Goal: Transaction & Acquisition: Book appointment/travel/reservation

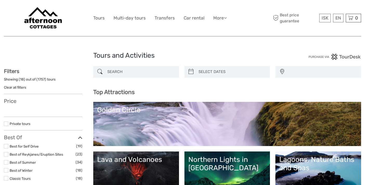
select select
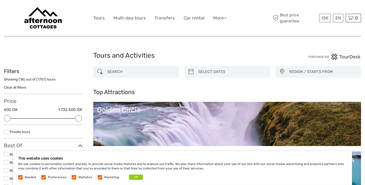
click at [138, 74] on input "search" at bounding box center [140, 71] width 71 height 9
click at [99, 70] on icon at bounding box center [99, 71] width 5 height 8
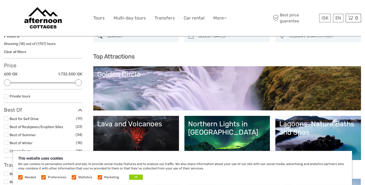
scroll to position [38, 0]
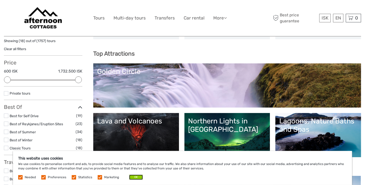
drag, startPoint x: 137, startPoint y: 178, endPoint x: 148, endPoint y: 167, distance: 15.2
click at [137, 178] on button "OK" at bounding box center [136, 176] width 14 height 5
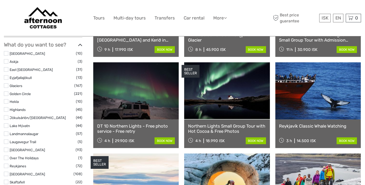
scroll to position [250, 0]
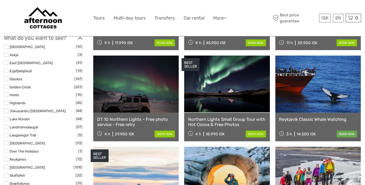
click at [343, 133] on link "book now" at bounding box center [346, 134] width 20 height 7
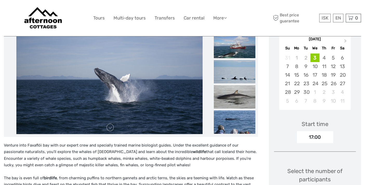
scroll to position [77, 0]
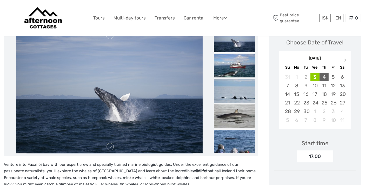
click at [325, 78] on div "4" at bounding box center [323, 77] width 9 height 9
click at [345, 59] on span "Next Month" at bounding box center [345, 61] width 0 height 8
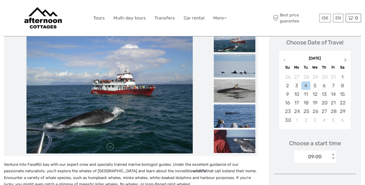
click at [345, 59] on span "Next Month" at bounding box center [345, 61] width 0 height 8
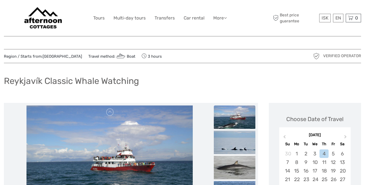
scroll to position [0, 0]
click at [165, 18] on link "Transfers" at bounding box center [164, 18] width 20 height 8
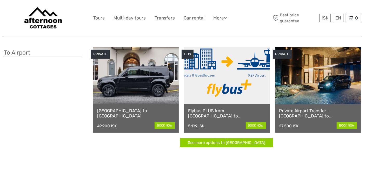
scroll to position [154, 0]
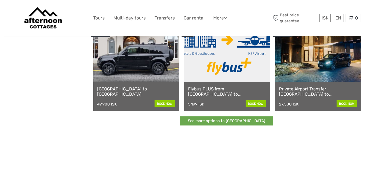
click at [240, 121] on link "See more options to Keflavík airport" at bounding box center [226, 120] width 93 height 9
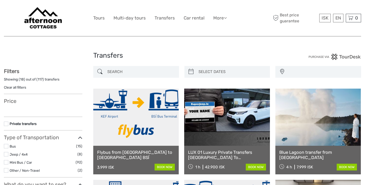
select select
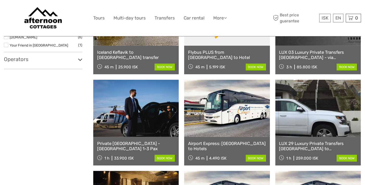
scroll to position [288, 0]
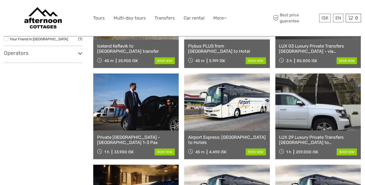
click at [240, 136] on link "Airport Express: [GEOGRAPHIC_DATA] to Hotels" at bounding box center [227, 139] width 78 height 11
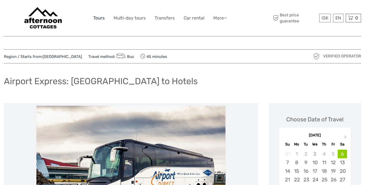
click at [104, 18] on link "Tours" at bounding box center [98, 18] width 11 height 8
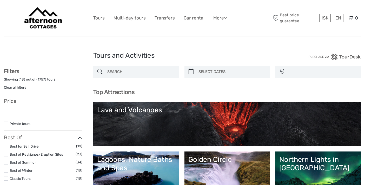
select select
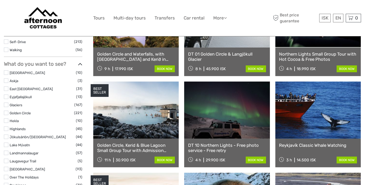
scroll to position [230, 0]
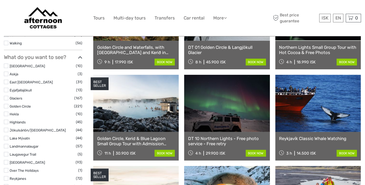
click at [7, 145] on label at bounding box center [6, 146] width 4 height 4
click at [0, 0] on input "checkbox" at bounding box center [0, 0] width 0 height 0
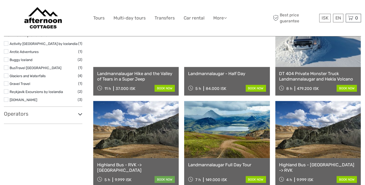
scroll to position [356, 0]
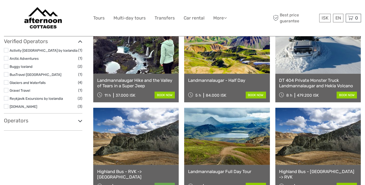
click at [175, 183] on link "book now" at bounding box center [164, 186] width 20 height 7
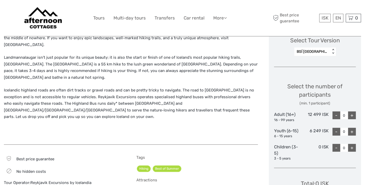
scroll to position [211, 0]
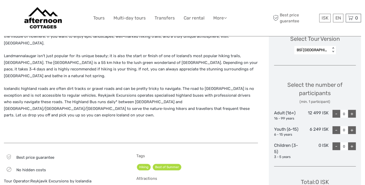
click at [350, 113] on div "+" at bounding box center [352, 114] width 8 height 8
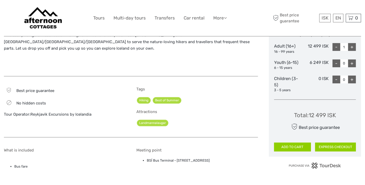
scroll to position [269, 0]
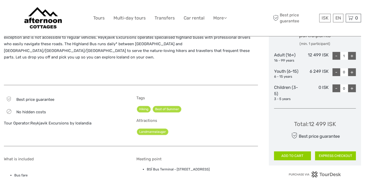
click at [351, 54] on div "+" at bounding box center [352, 56] width 8 height 8
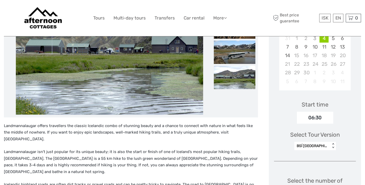
scroll to position [115, 0]
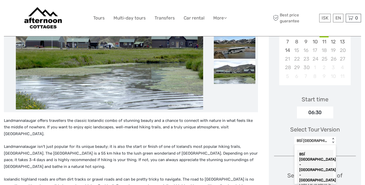
click at [332, 145] on div "option BSÍ Bus Terminal - City Center - Landmannalaugar selected, 1 of 9. 9 res…" at bounding box center [315, 141] width 42 height 8
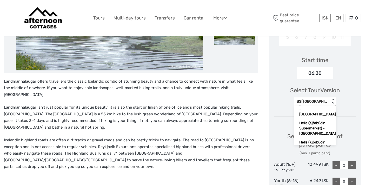
scroll to position [52, 0]
click at [313, 147] on div "Hella (Kjörbúðin Supermarket) - Rjúpnavellir" at bounding box center [315, 156] width 36 height 19
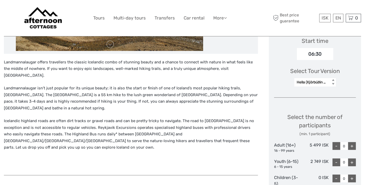
scroll to position [160, 0]
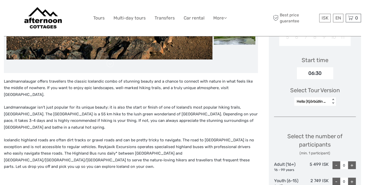
click at [353, 165] on div "+" at bounding box center [352, 165] width 8 height 8
type input "1"
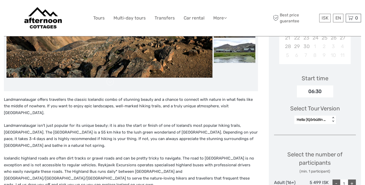
scroll to position [102, 0]
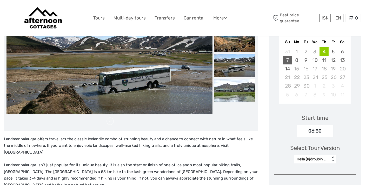
click at [285, 59] on div "7" at bounding box center [287, 60] width 9 height 9
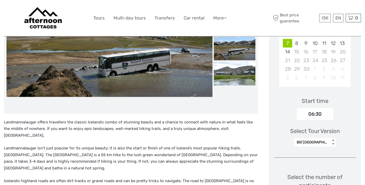
click at [331, 146] on div "BSÍ Bus Terminal - City Center - Landmannalaugar < >" at bounding box center [315, 142] width 42 height 8
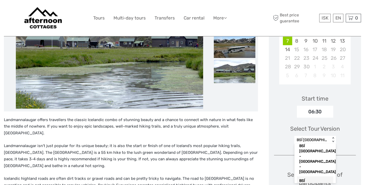
scroll to position [0, 0]
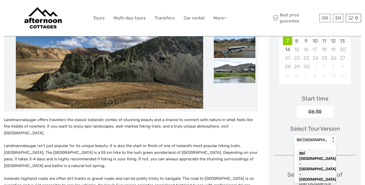
click at [319, 156] on div "BSÍ Bus Terminal - City Center - Landmannalaugar" at bounding box center [315, 166] width 36 height 35
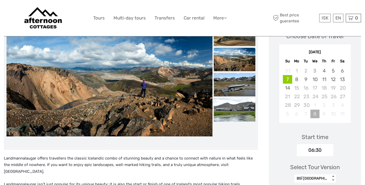
scroll to position [121, 0]
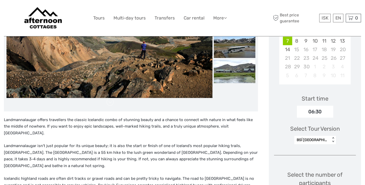
click at [332, 140] on div "< >" at bounding box center [332, 139] width 4 height 5
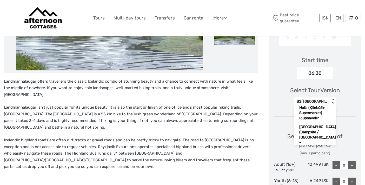
scroll to position [59, 0]
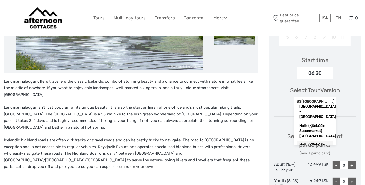
click at [316, 140] on div "Hella (Kjörbúðin Supermarket) - Rjúpnavellir" at bounding box center [315, 149] width 36 height 19
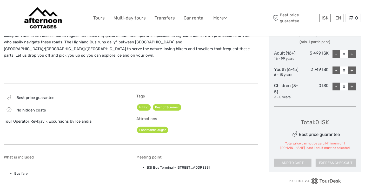
scroll to position [275, 0]
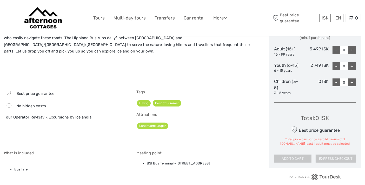
click at [351, 48] on div "+" at bounding box center [352, 50] width 8 height 8
type input "1"
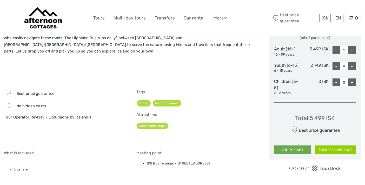
click at [298, 149] on button "ADD TO CART" at bounding box center [292, 149] width 37 height 9
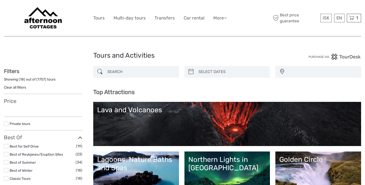
select select
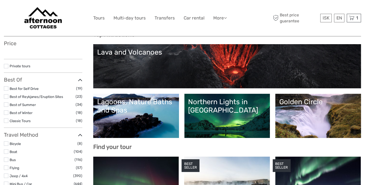
select select
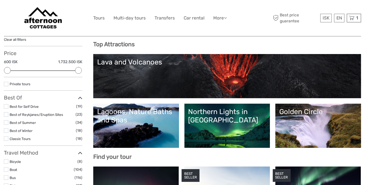
scroll to position [38, 0]
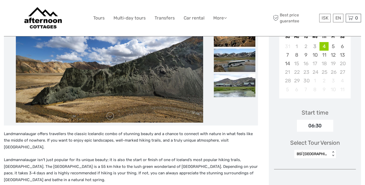
scroll to position [107, 0]
click at [325, 126] on div "06:30" at bounding box center [315, 126] width 36 height 12
click at [318, 122] on div "06:30" at bounding box center [315, 126] width 36 height 12
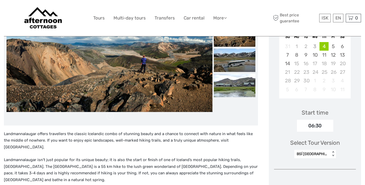
scroll to position [146, 0]
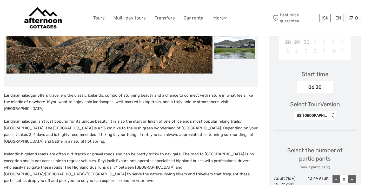
click at [332, 115] on div "< >" at bounding box center [332, 115] width 4 height 5
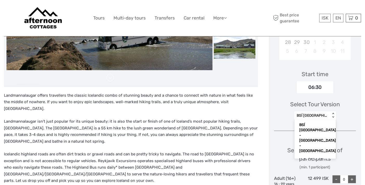
scroll to position [30, 0]
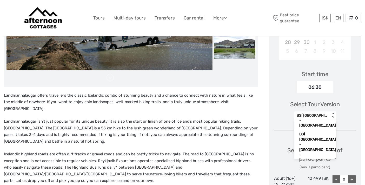
click at [318, 165] on div "Hella (Kjörbúðin Supermarket) - [GEOGRAPHIC_DATA]" at bounding box center [315, 174] width 36 height 19
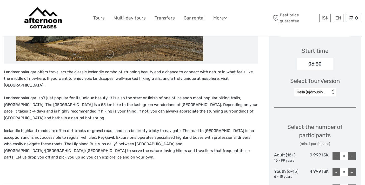
scroll to position [165, 0]
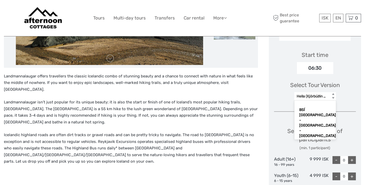
click at [333, 97] on div "< >" at bounding box center [332, 95] width 4 height 5
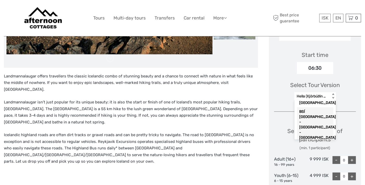
scroll to position [38, 0]
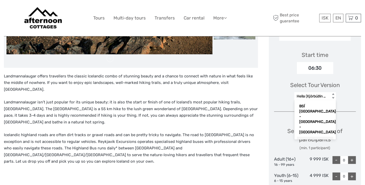
click at [319, 137] on div "Hella (Kjörbúðin Supermarket) - [GEOGRAPHIC_DATA]" at bounding box center [315, 146] width 36 height 19
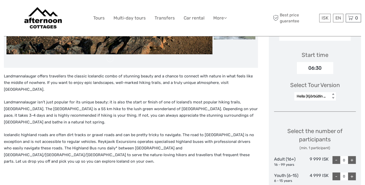
click at [351, 159] on div "+" at bounding box center [352, 160] width 8 height 8
click at [352, 161] on div "+" at bounding box center [352, 160] width 8 height 8
type input "2"
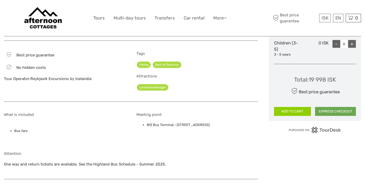
scroll to position [319, 0]
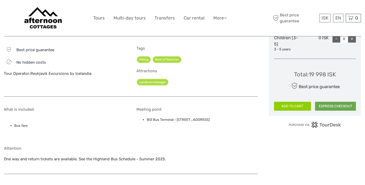
click at [330, 104] on button "EXPRESS CHECKOUT" at bounding box center [335, 106] width 41 height 9
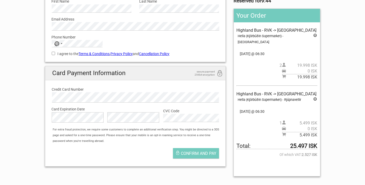
scroll to position [77, 0]
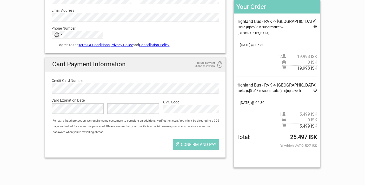
click at [314, 88] on icon at bounding box center [315, 91] width 4 height 6
